Goal: Check status: Check status

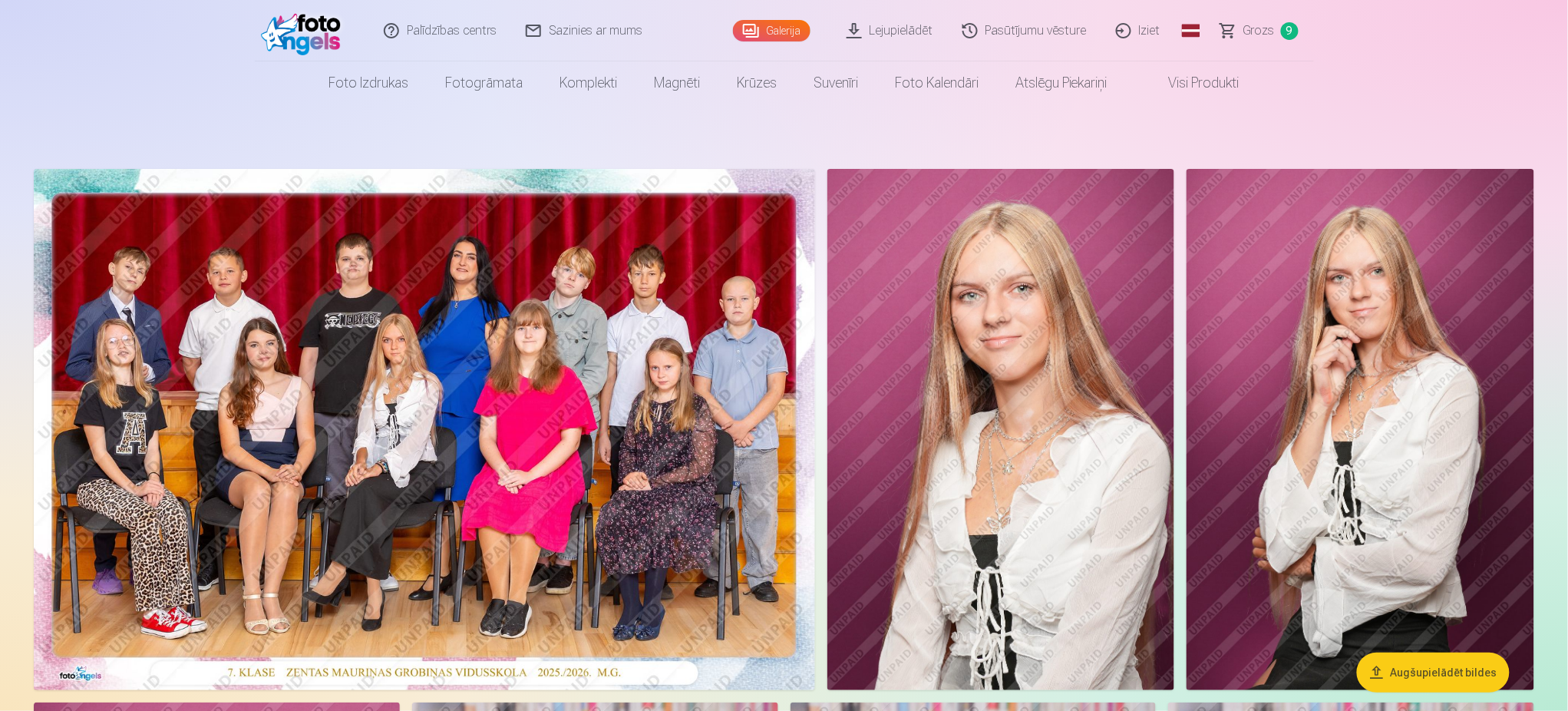
click at [1029, 26] on link "Pasūtījumu vēsture" at bounding box center [1025, 30] width 153 height 61
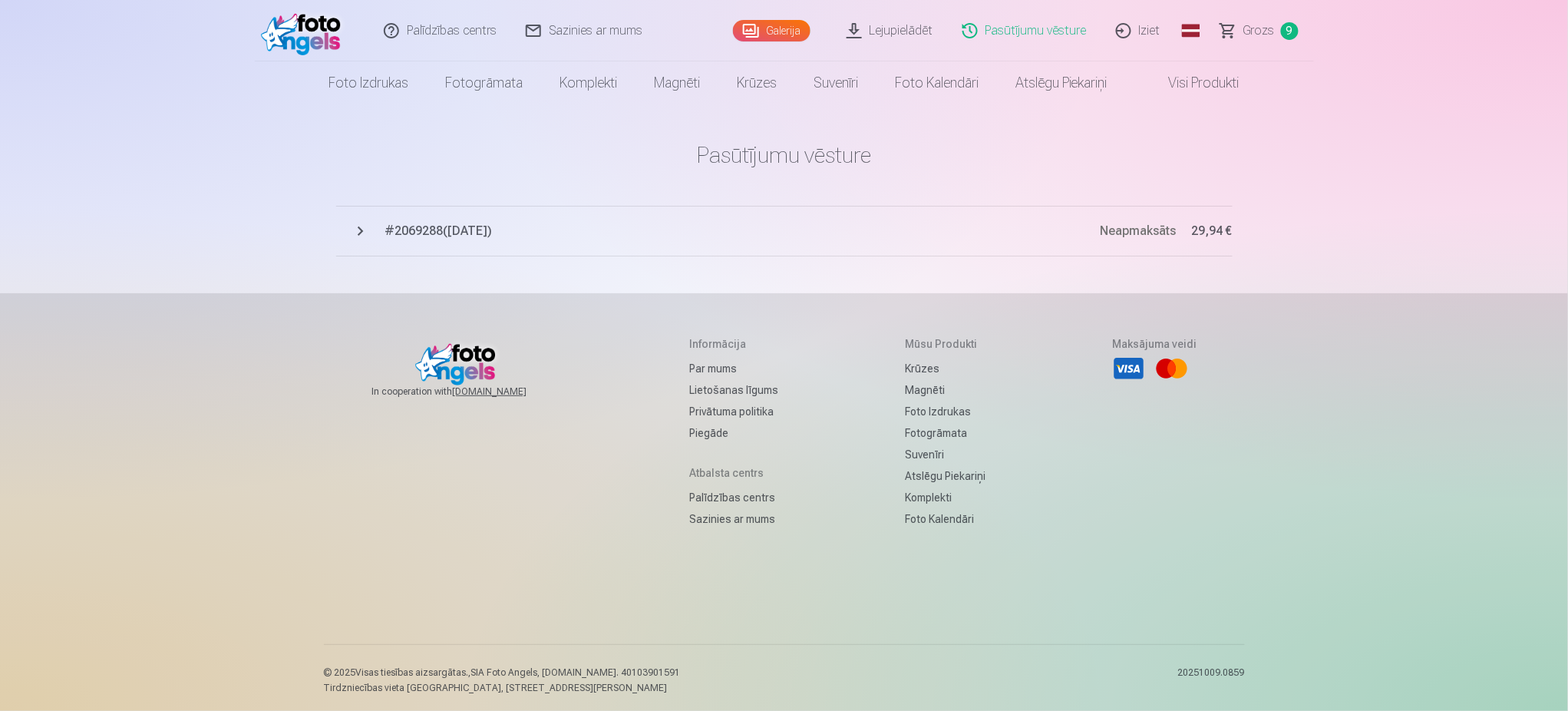
click at [442, 227] on span "# 2069288 ( [DATE] )" at bounding box center [743, 231] width 715 height 18
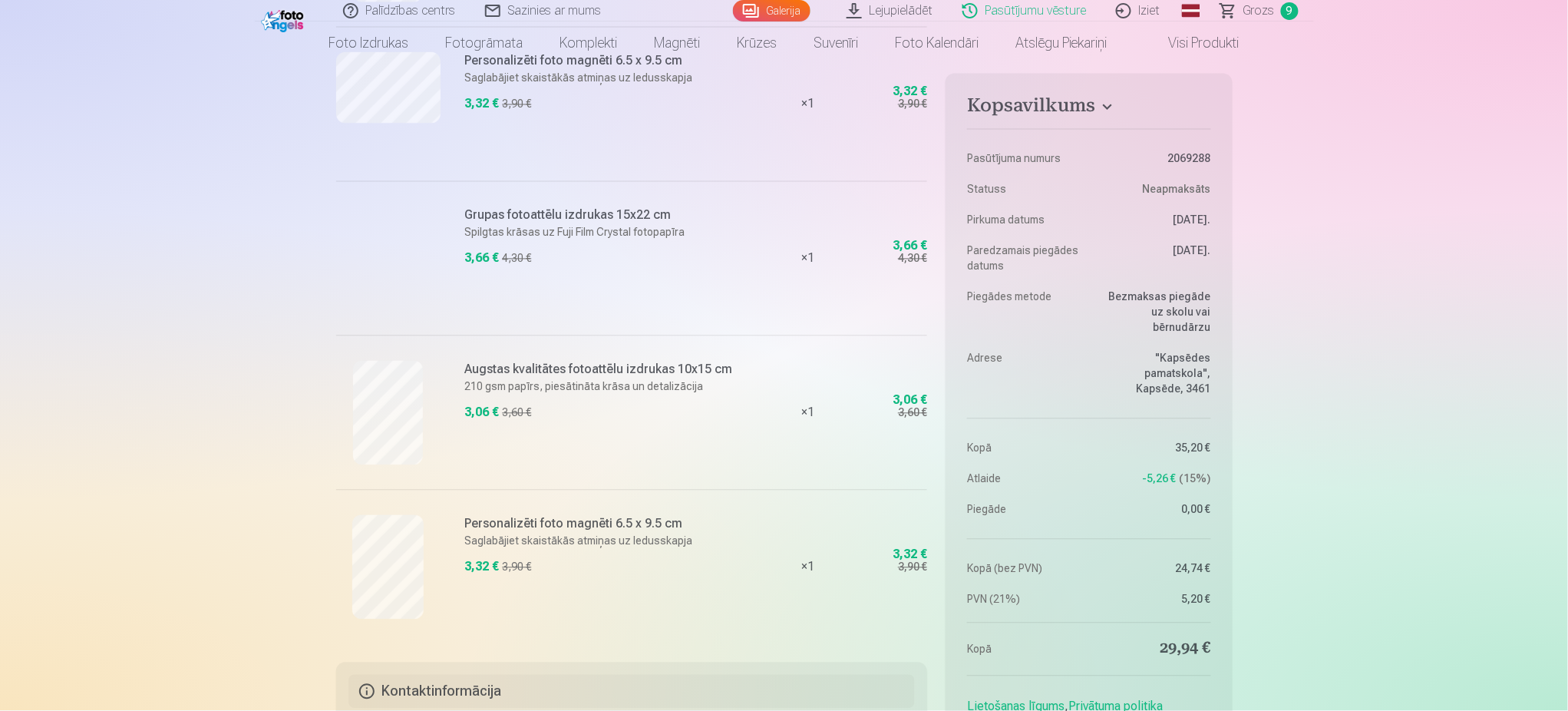
scroll to position [1037, 0]
click at [531, 263] on div "3,66 € 4,30 €" at bounding box center [603, 266] width 277 height 26
click at [516, 238] on p "Spilgtas krāsas uz Fuji Film Crystal fotopapīra" at bounding box center [603, 236] width 277 height 15
click at [650, 310] on div "Grupas fotoattēlu izdrukas 15x22 cm Spilgtas krāsas uz Fuji Film Crystal fotopa…" at bounding box center [603, 263] width 277 height 105
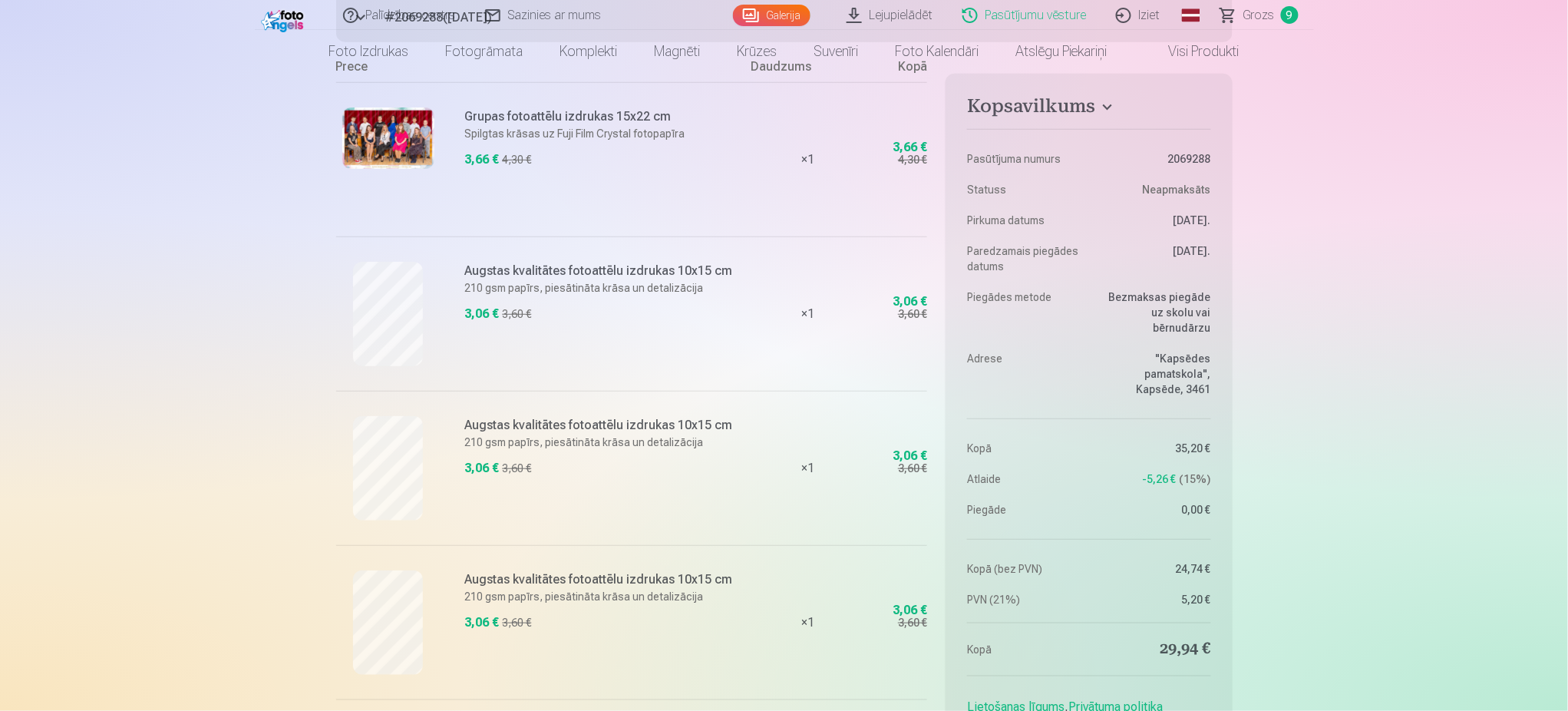
scroll to position [0, 0]
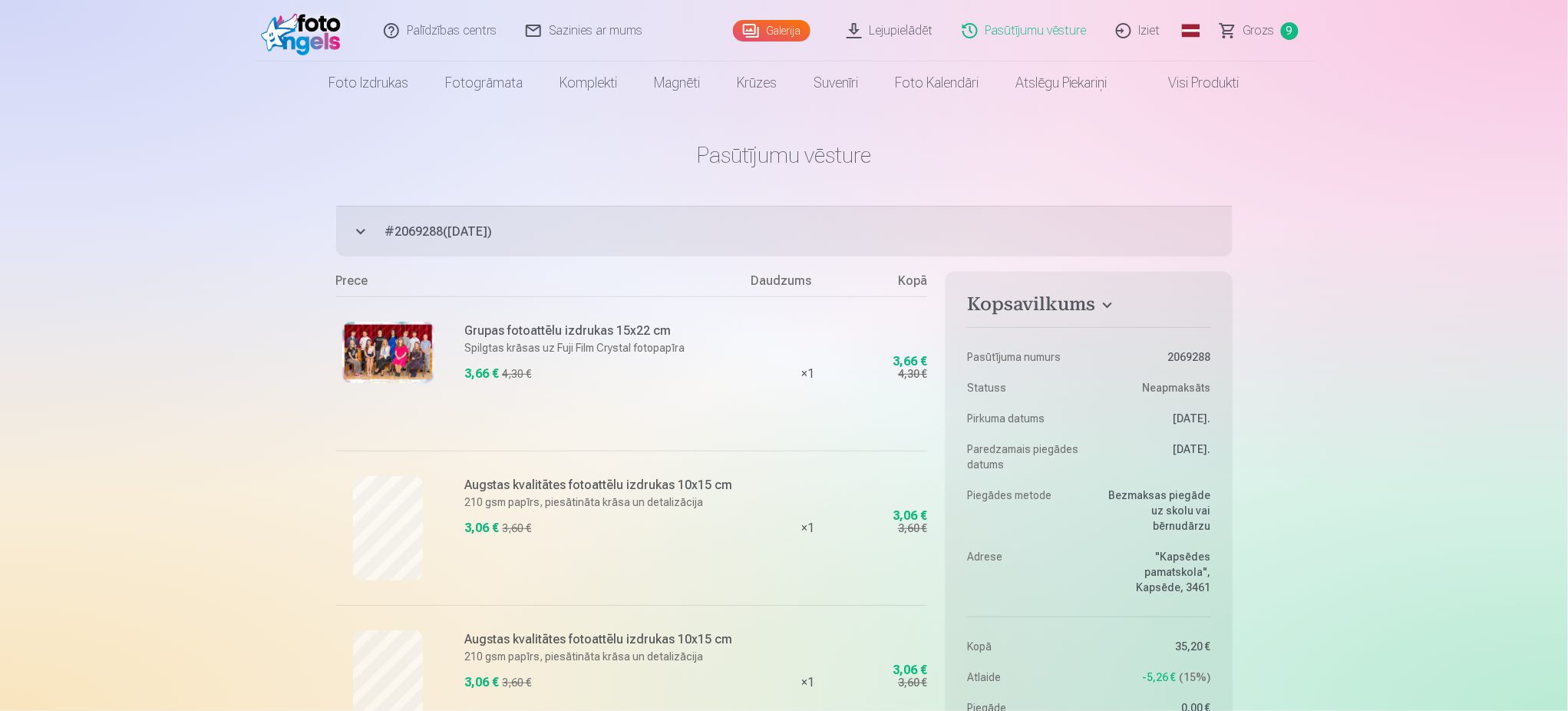
click at [500, 215] on button "# 2069288 ( [DATE] ) Neapmaksāts 29,94 €" at bounding box center [784, 231] width 896 height 50
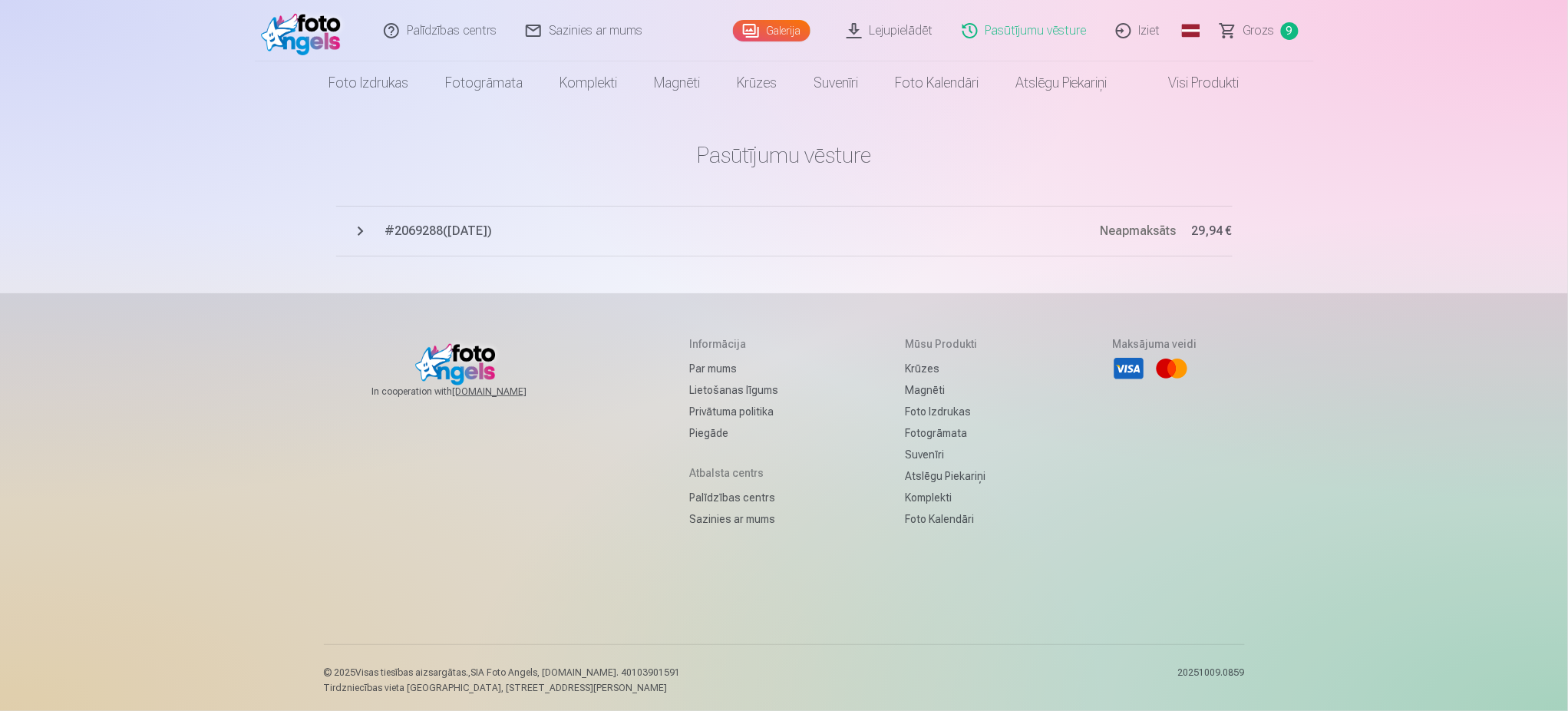
click at [1151, 231] on span "Neapmaksāts" at bounding box center [1138, 231] width 76 height 14
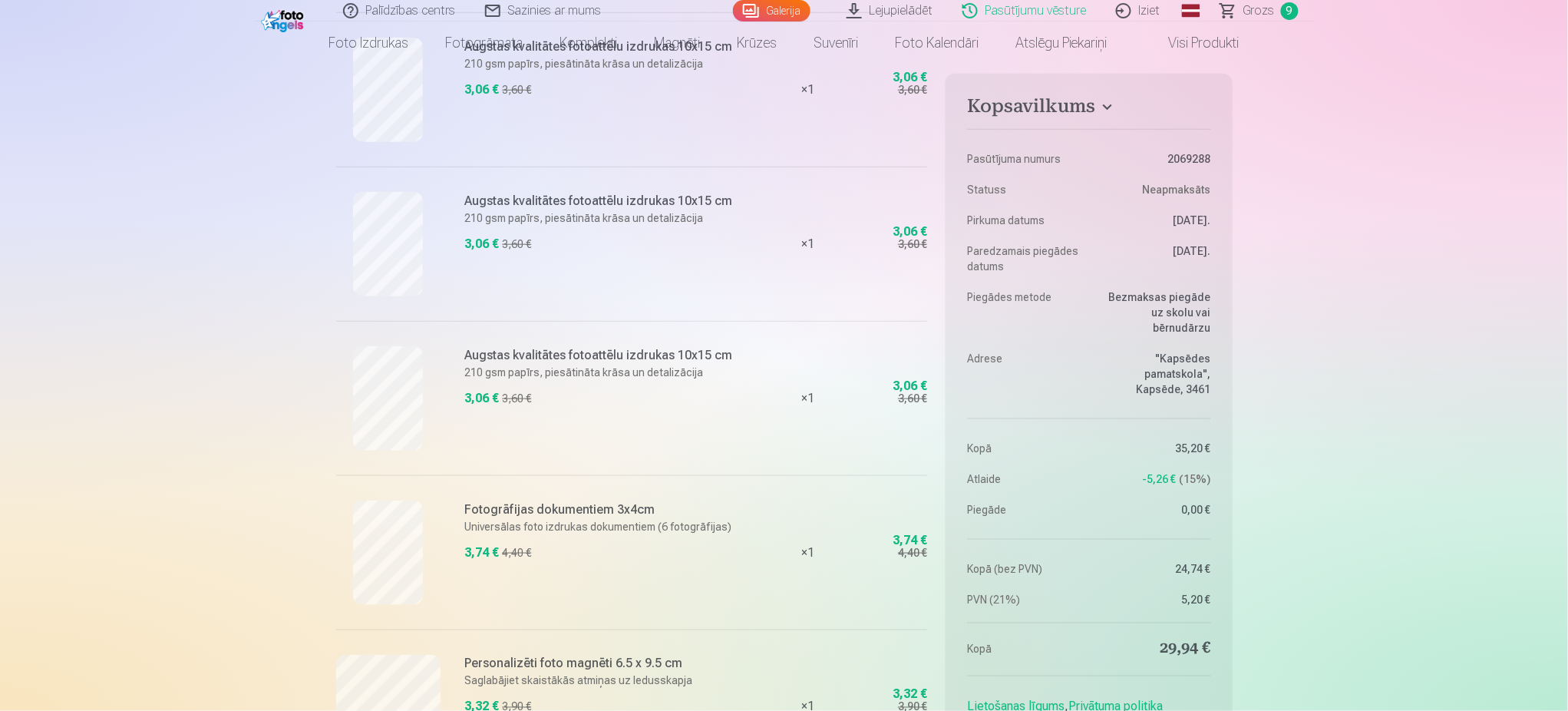
scroll to position [402, 0]
